Goal: Check status: Check status

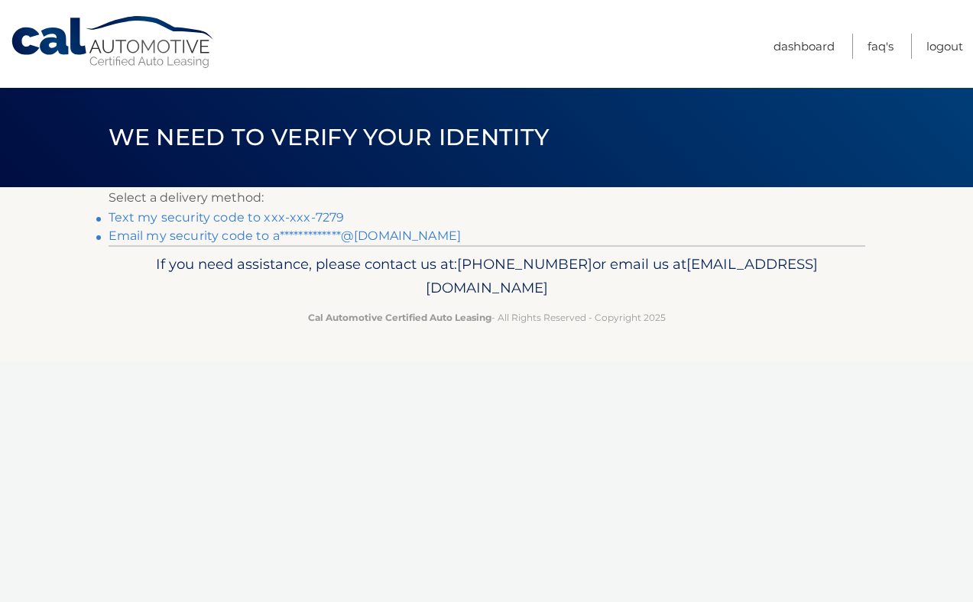
click at [294, 217] on link "Text my security code to xxx-xxx-7279" at bounding box center [227, 217] width 236 height 15
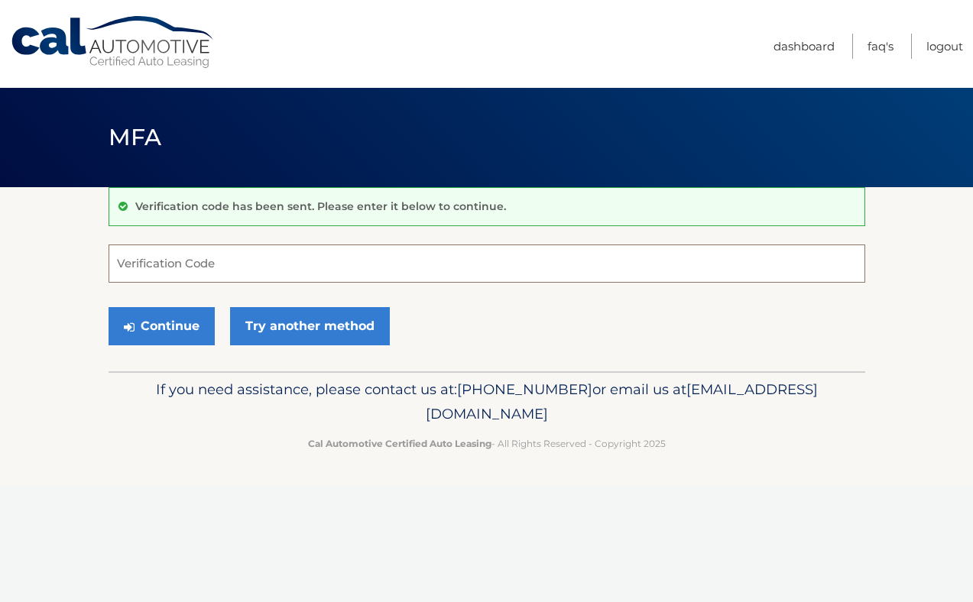
click at [203, 267] on input "Verification Code" at bounding box center [487, 264] width 757 height 38
type input "142840"
click at [109, 307] on button "Continue" at bounding box center [162, 326] width 106 height 38
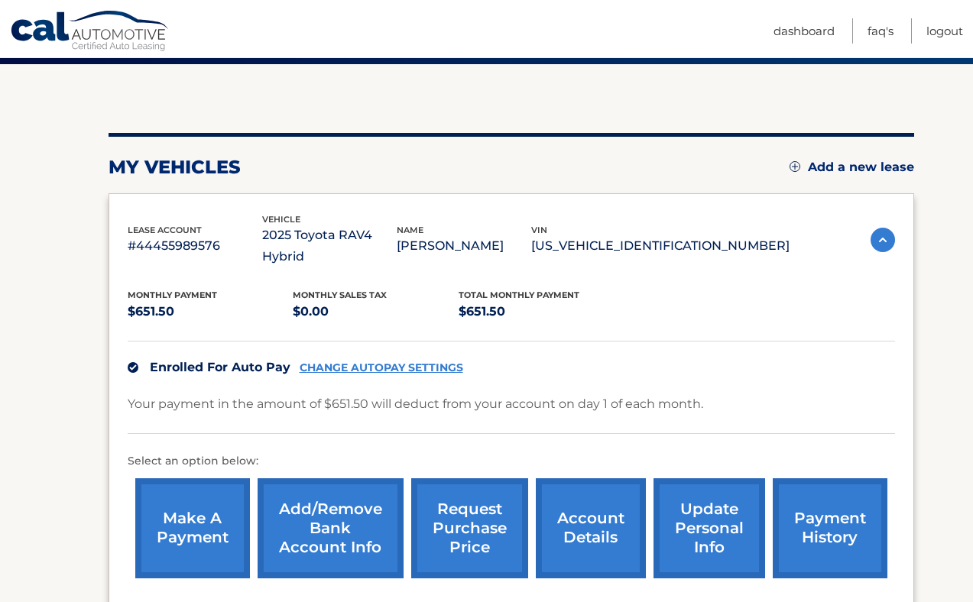
scroll to position [209, 0]
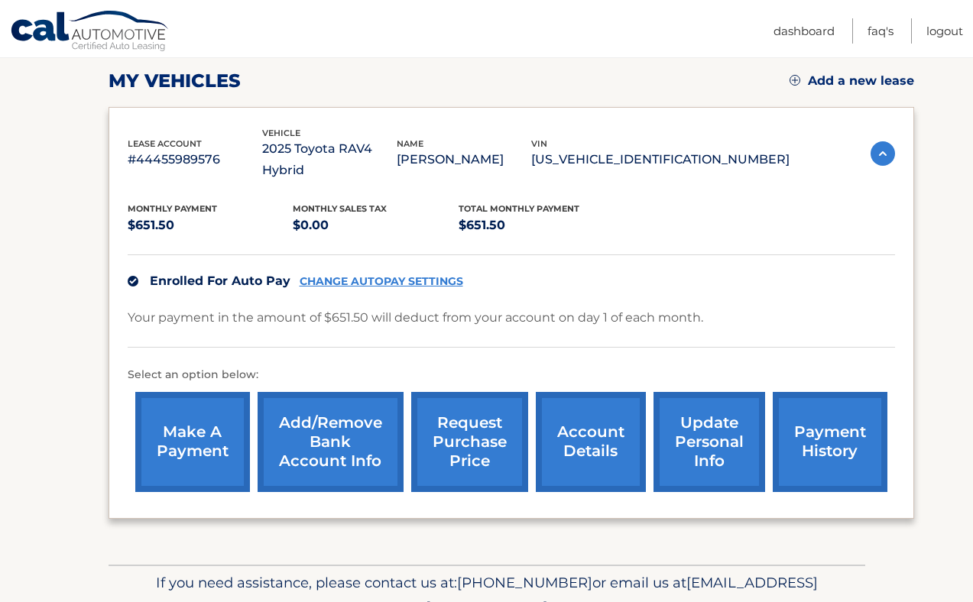
click at [589, 421] on link "account details" at bounding box center [591, 442] width 110 height 100
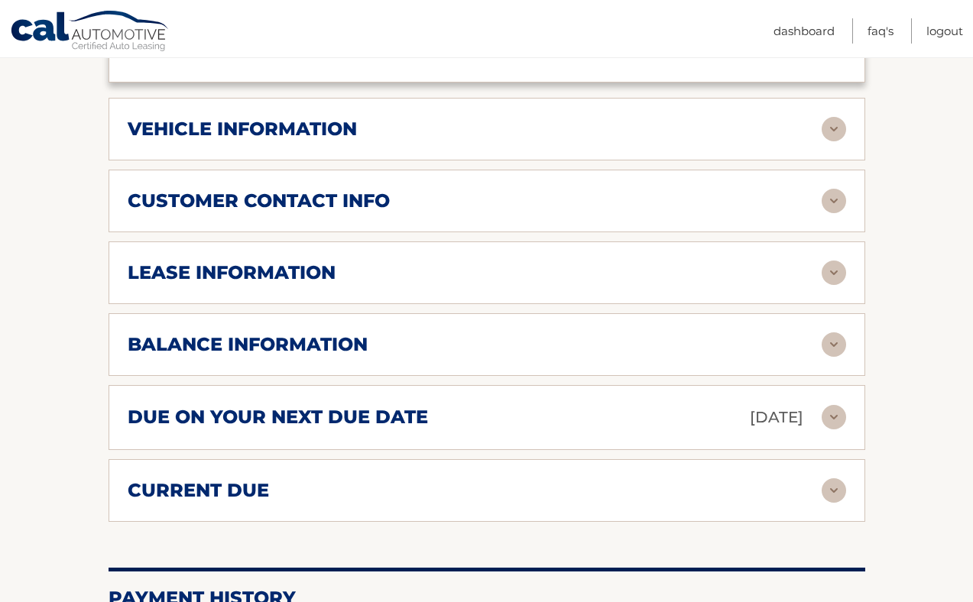
scroll to position [570, 0]
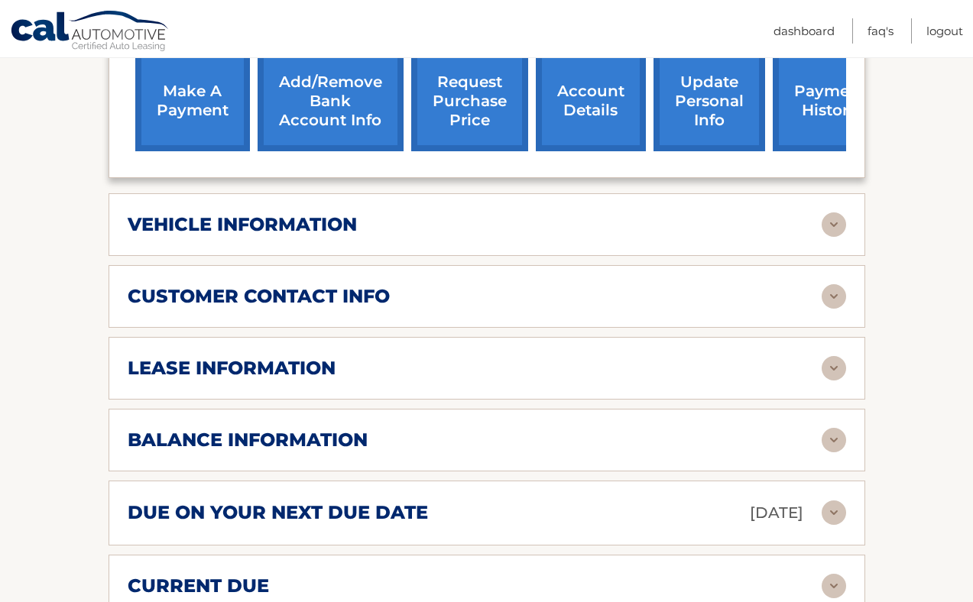
click at [826, 229] on img at bounding box center [833, 224] width 24 height 24
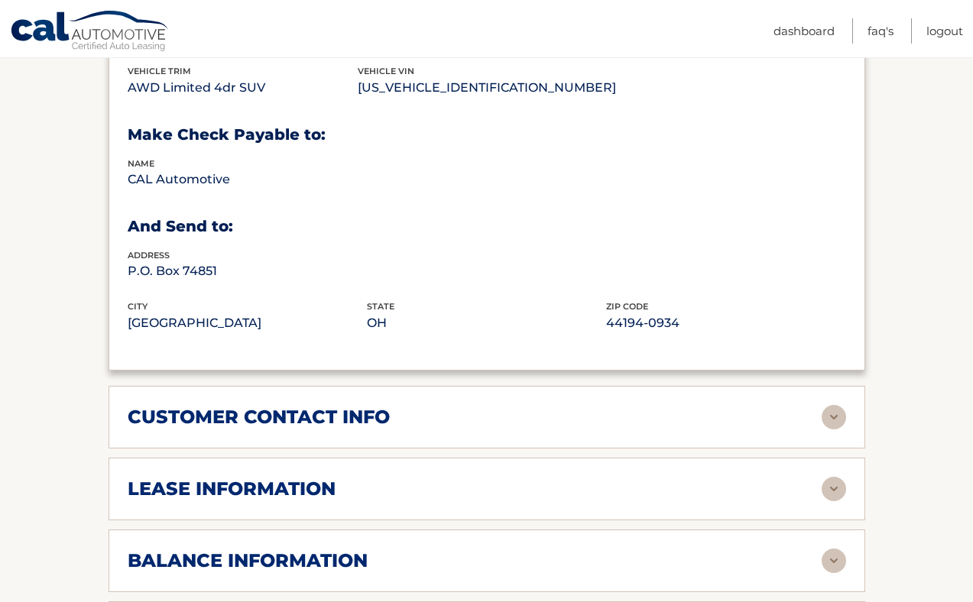
scroll to position [818, 0]
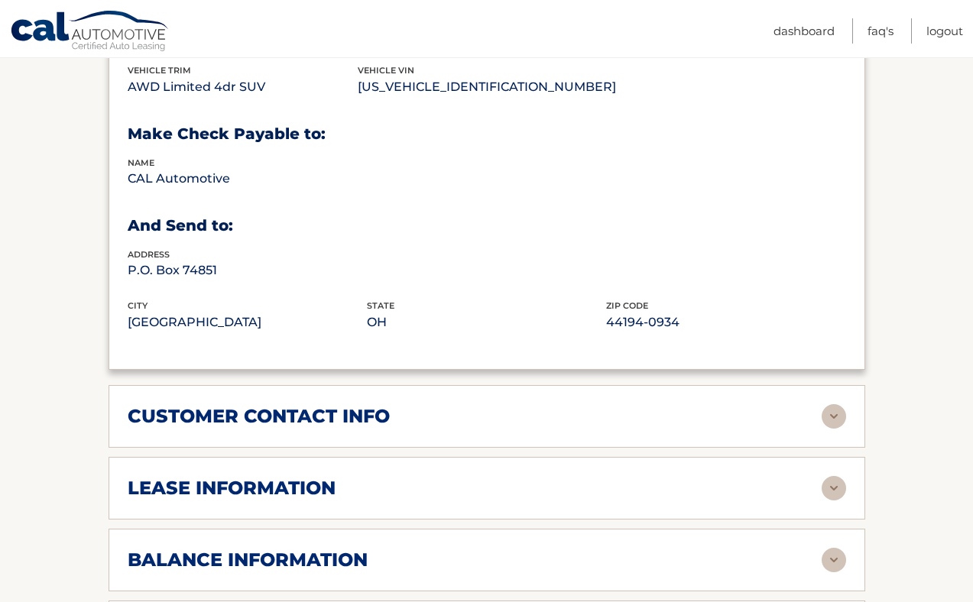
click at [374, 408] on h2 "customer contact info" at bounding box center [259, 416] width 262 height 23
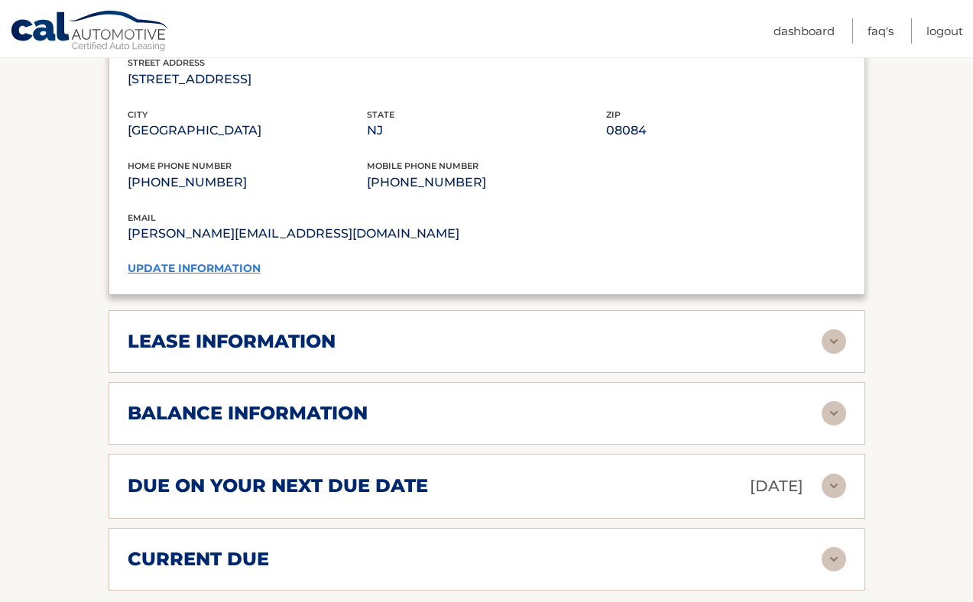
scroll to position [1275, 0]
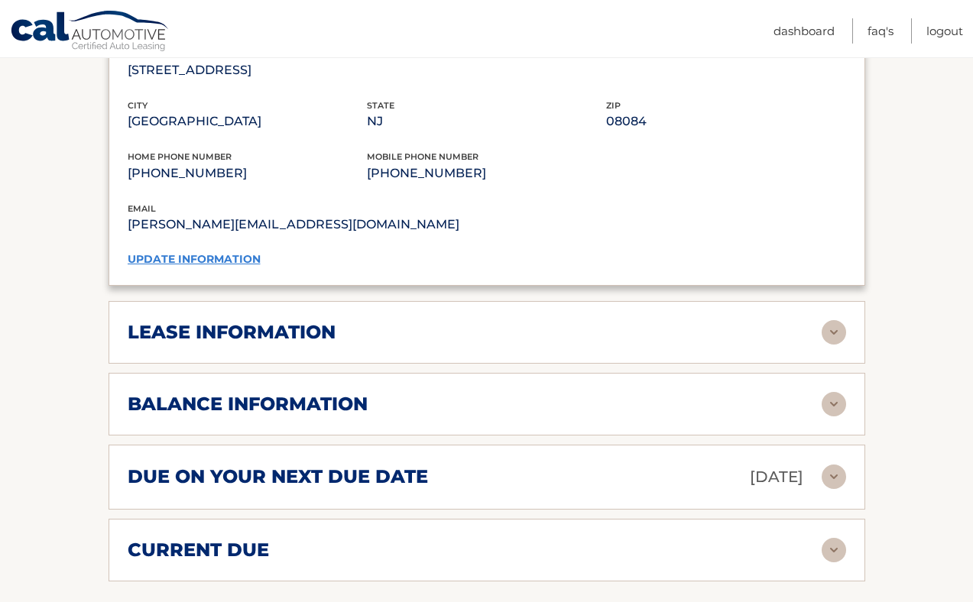
click at [357, 327] on div "lease information" at bounding box center [475, 332] width 694 height 23
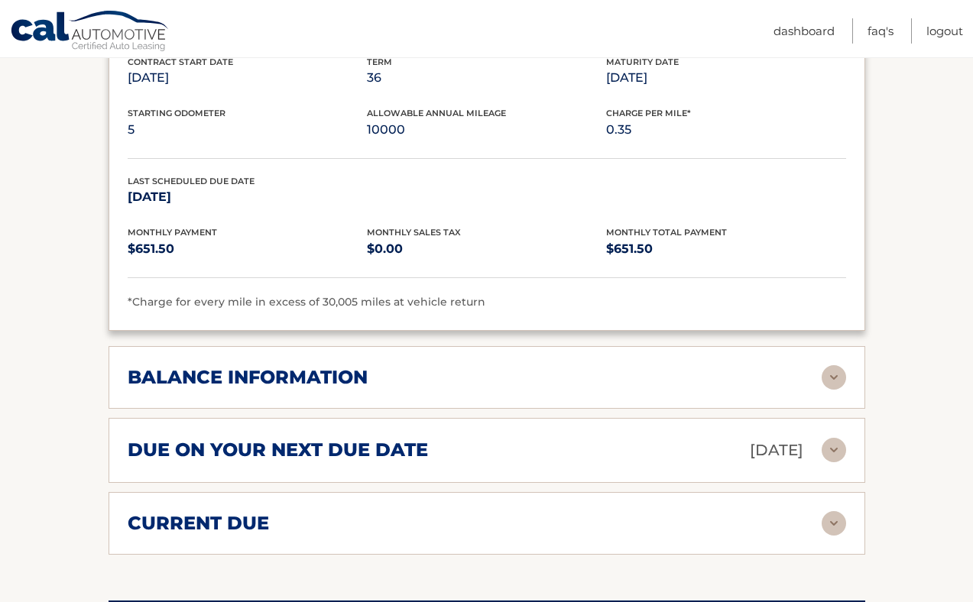
scroll to position [1687, 0]
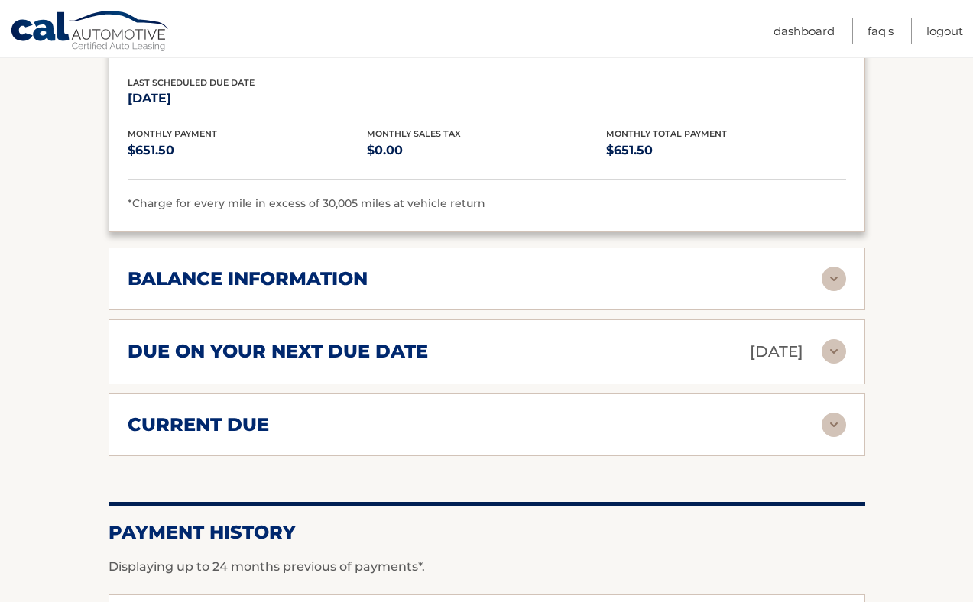
click at [369, 277] on div "balance information" at bounding box center [475, 278] width 694 height 23
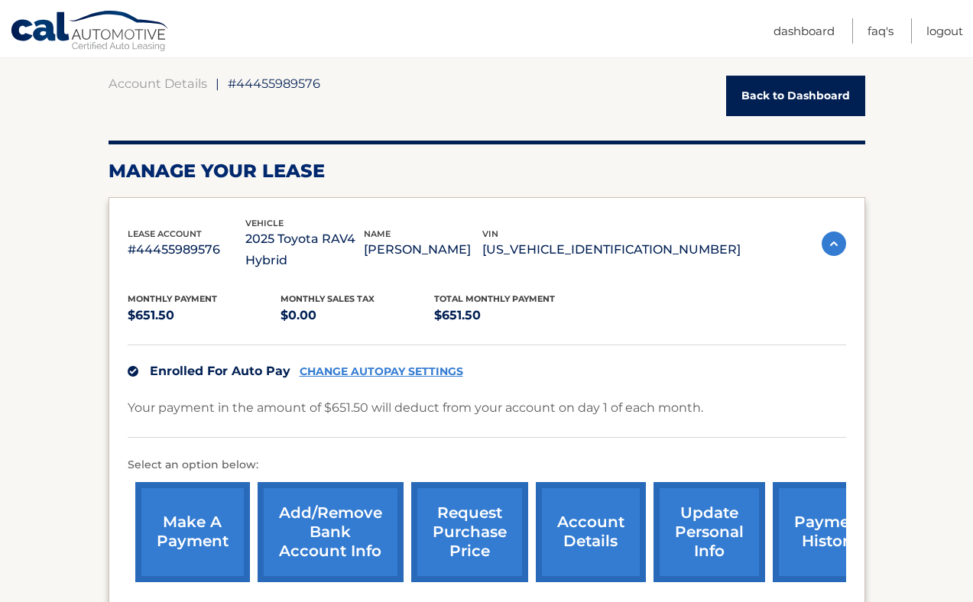
scroll to position [0, 0]
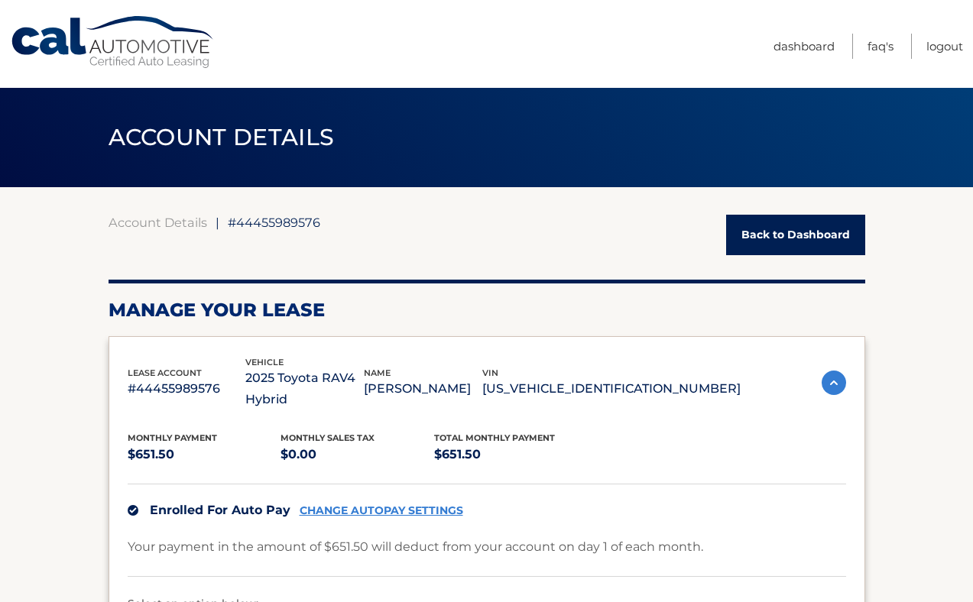
click at [799, 245] on link "Back to Dashboard" at bounding box center [795, 235] width 139 height 41
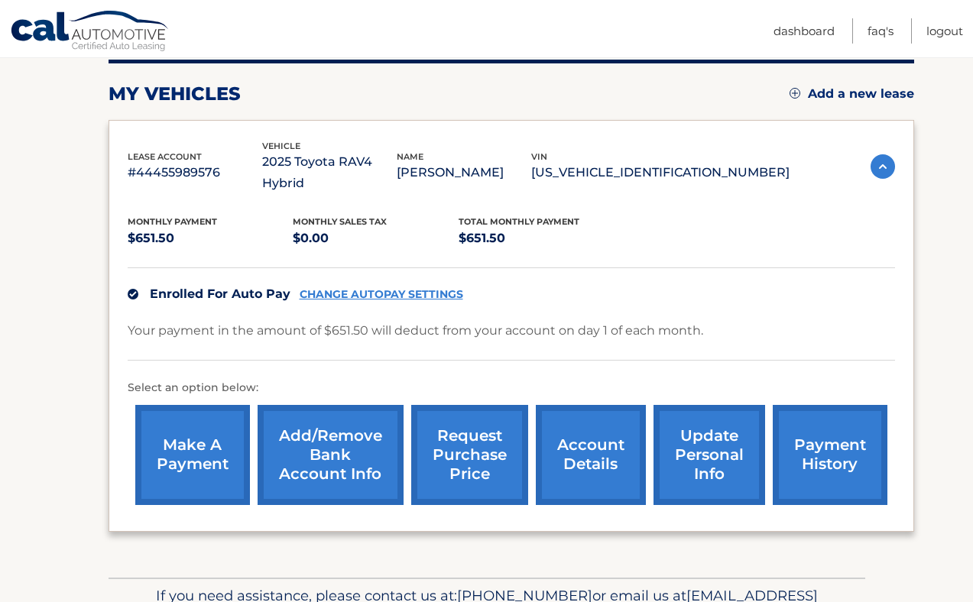
scroll to position [196, 0]
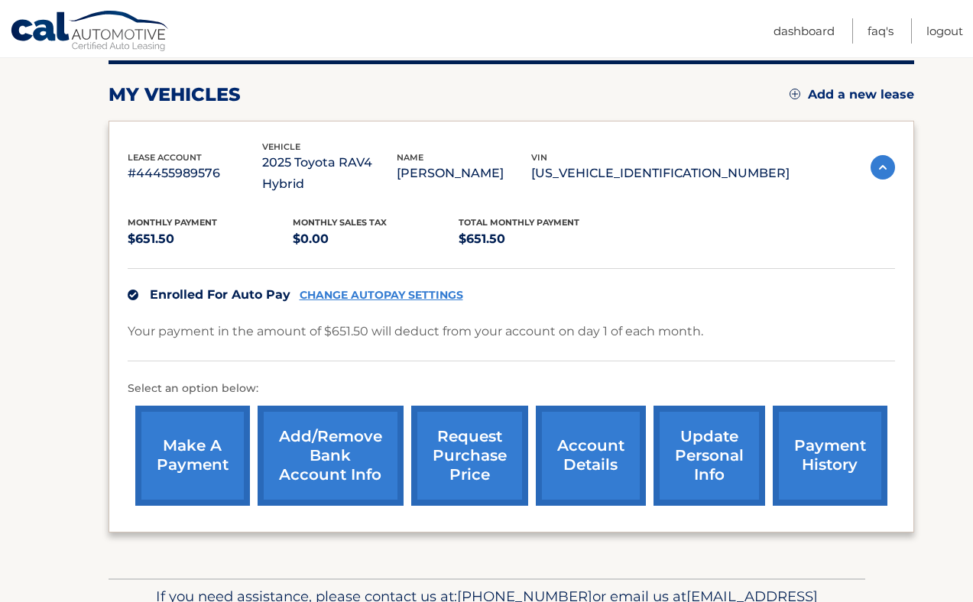
click at [608, 436] on link "account details" at bounding box center [591, 456] width 110 height 100
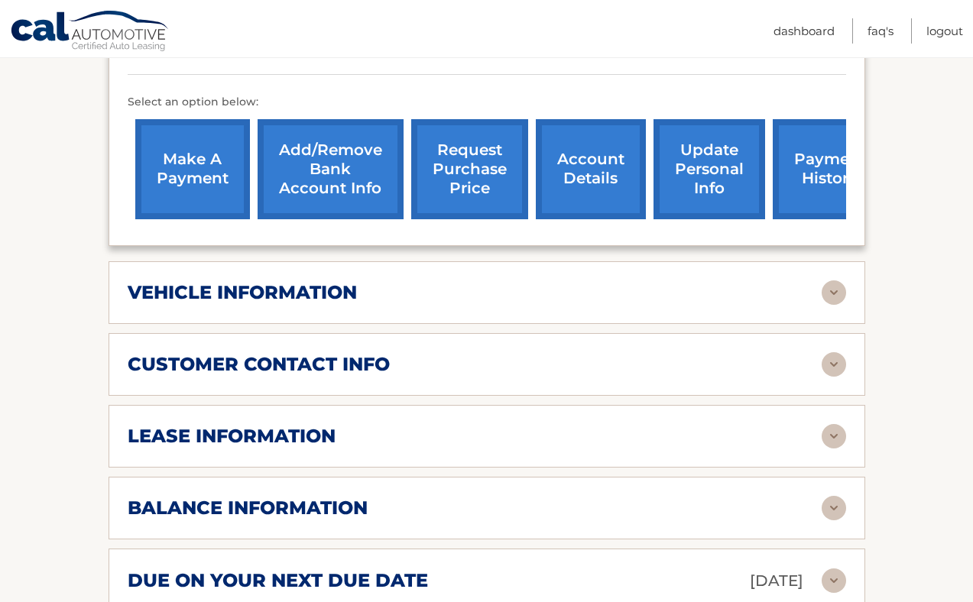
scroll to position [503, 0]
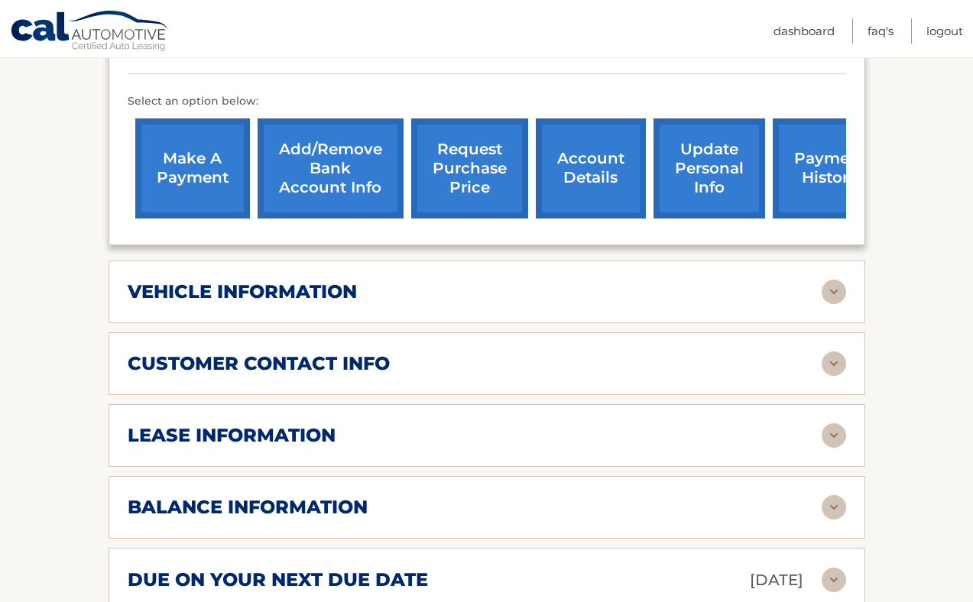
click at [620, 427] on div "lease information" at bounding box center [475, 435] width 694 height 23
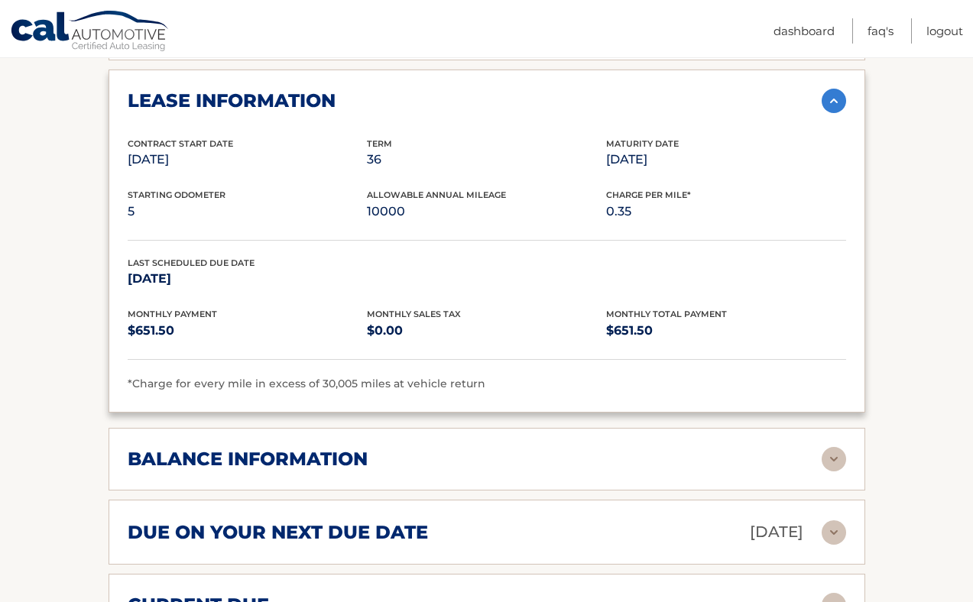
scroll to position [839, 0]
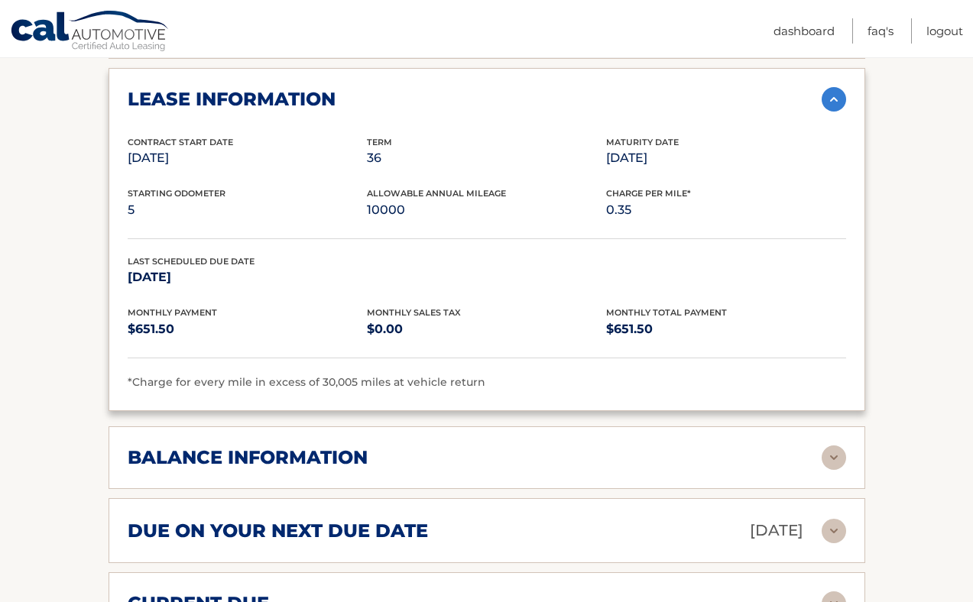
click at [568, 464] on div "balance information" at bounding box center [475, 457] width 694 height 23
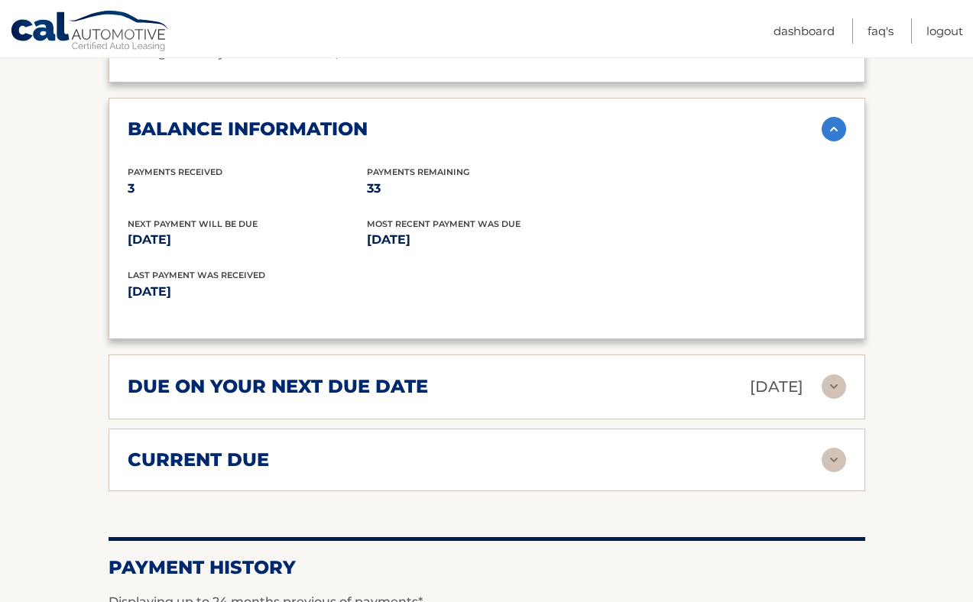
scroll to position [1168, 0]
click at [555, 407] on div "due on your next due date Nov 01, 2025 Late Charges $0.00 Miscellaneous Charges…" at bounding box center [487, 386] width 757 height 65
click at [542, 396] on div "due on your next due date Nov 01, 2025" at bounding box center [475, 386] width 694 height 27
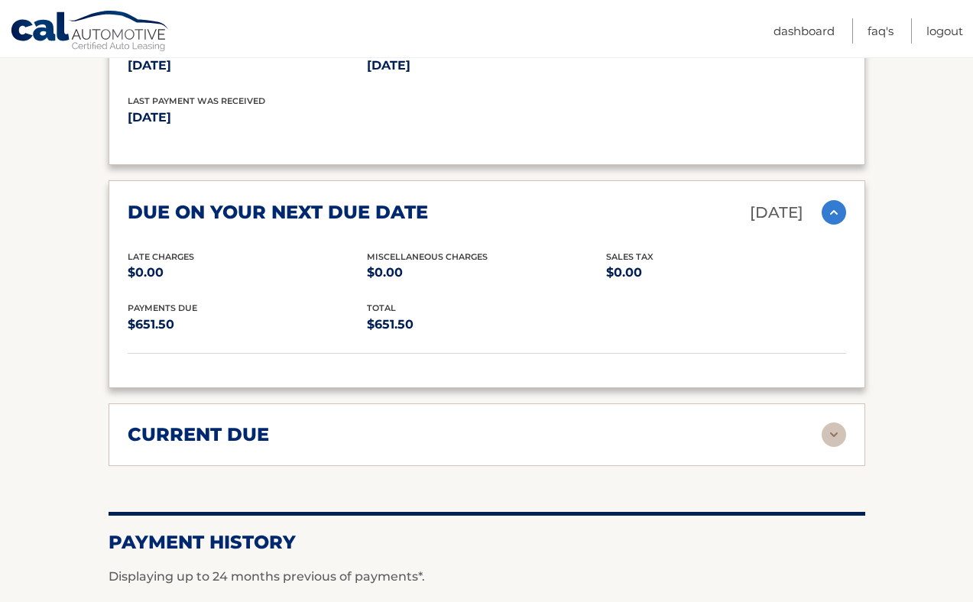
scroll to position [1343, 0]
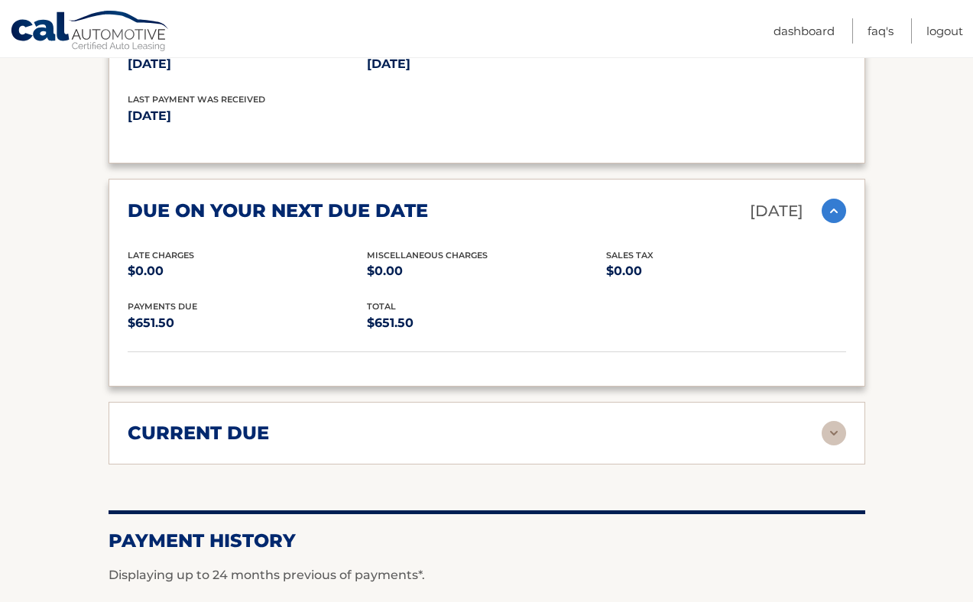
click at [499, 429] on div "current due" at bounding box center [475, 433] width 694 height 23
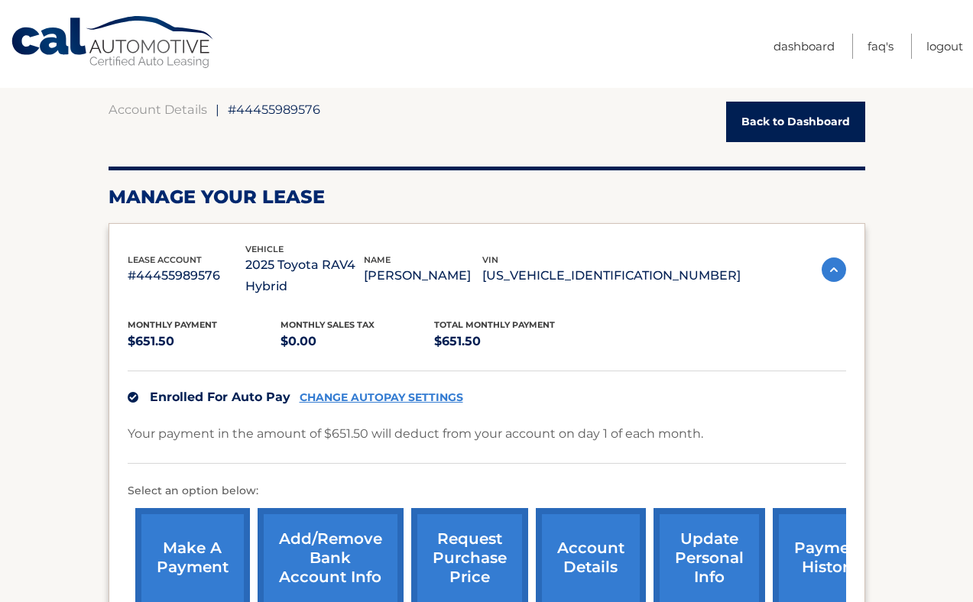
scroll to position [130, 0]
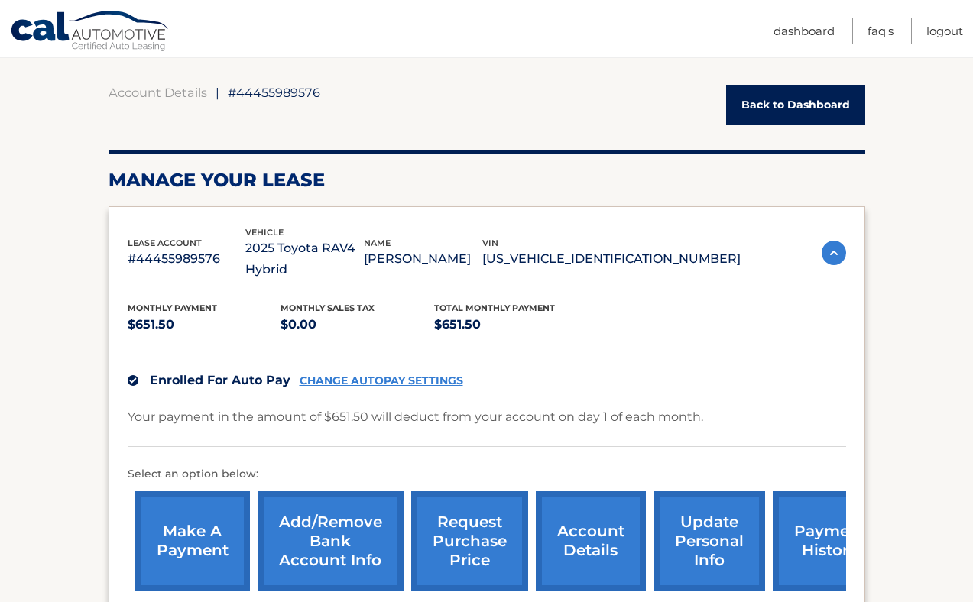
click at [154, 259] on p "#44455989576" at bounding box center [187, 258] width 118 height 21
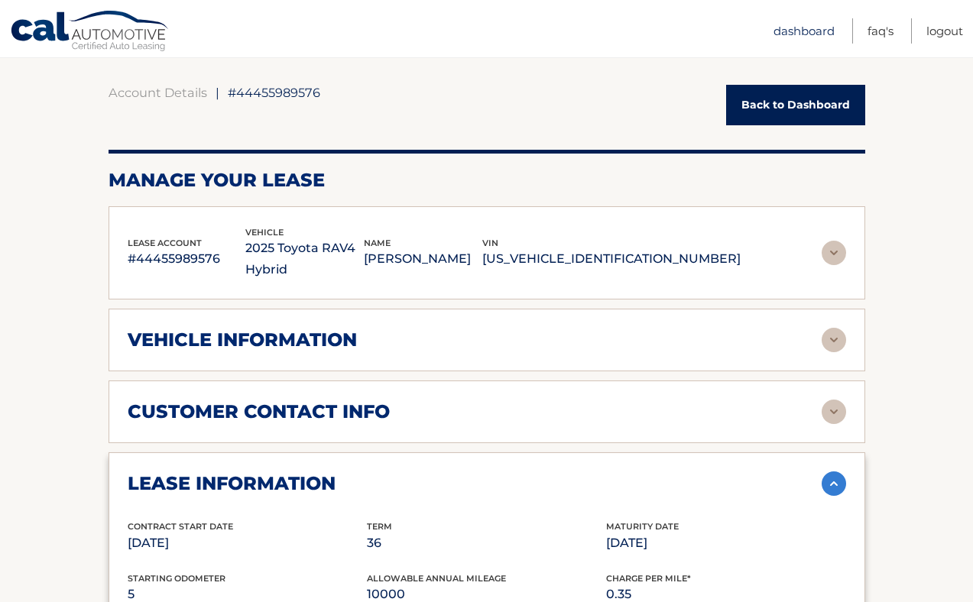
click at [802, 31] on link "Dashboard" at bounding box center [803, 30] width 61 height 25
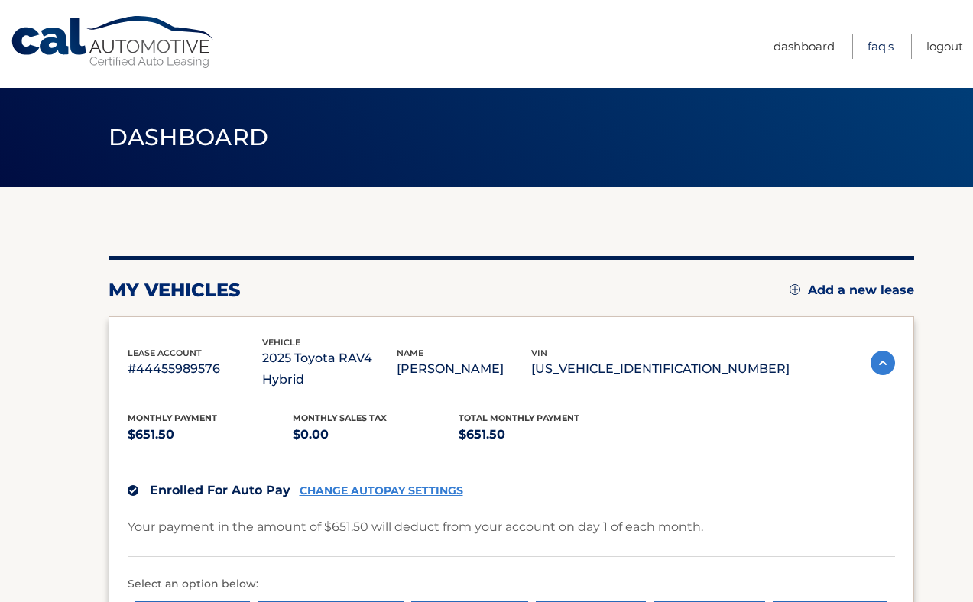
click at [873, 46] on link "FAQ's" at bounding box center [880, 46] width 26 height 25
